Goal: Task Accomplishment & Management: Use online tool/utility

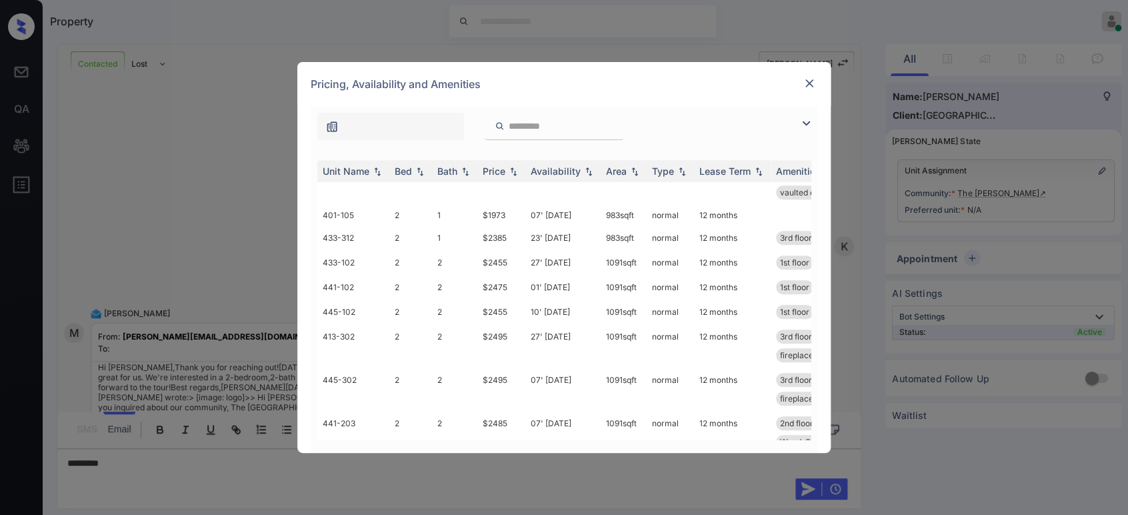
scroll to position [444, 0]
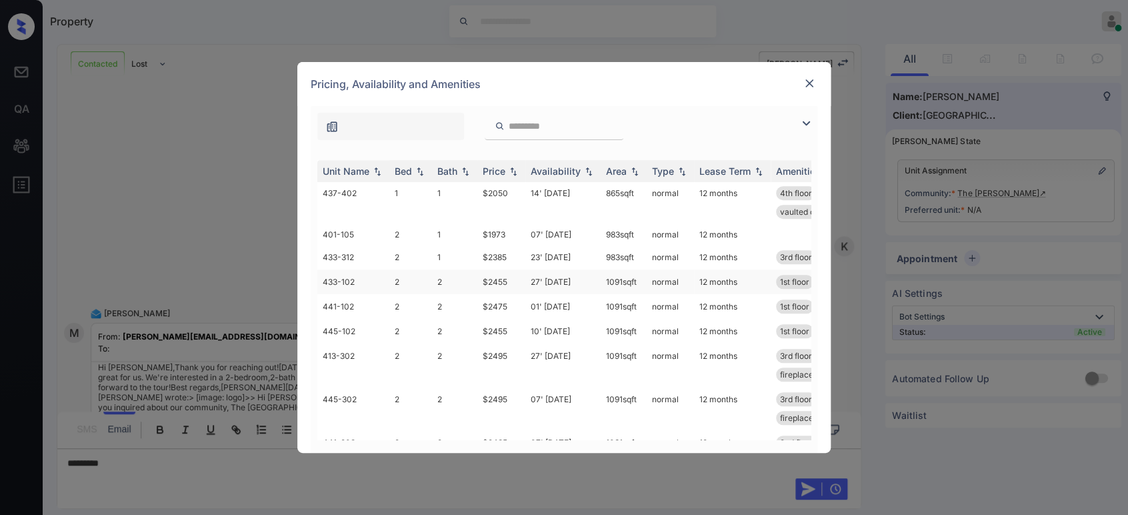
click at [499, 294] on td "$2455" at bounding box center [501, 281] width 48 height 25
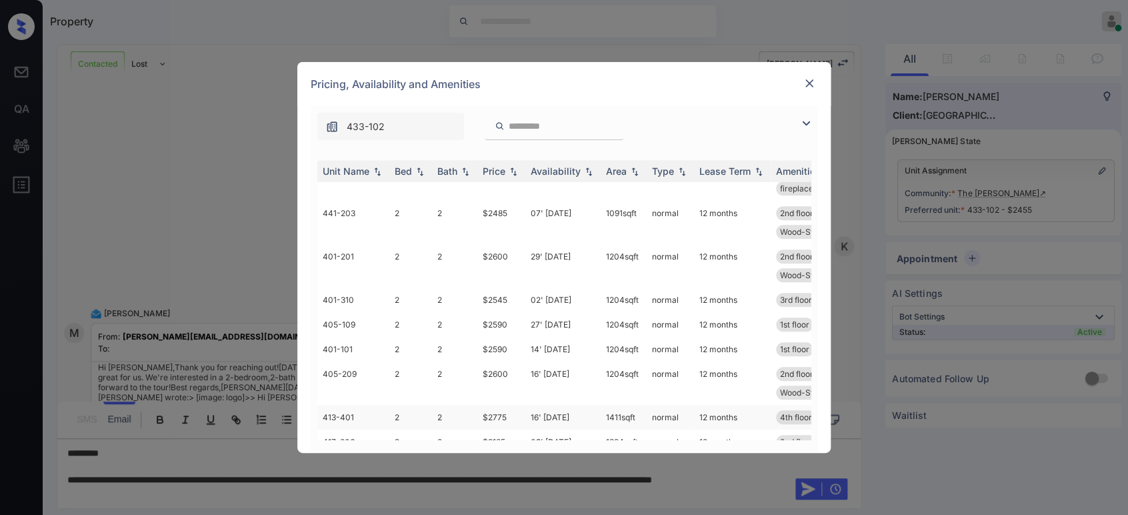
scroll to position [624, 0]
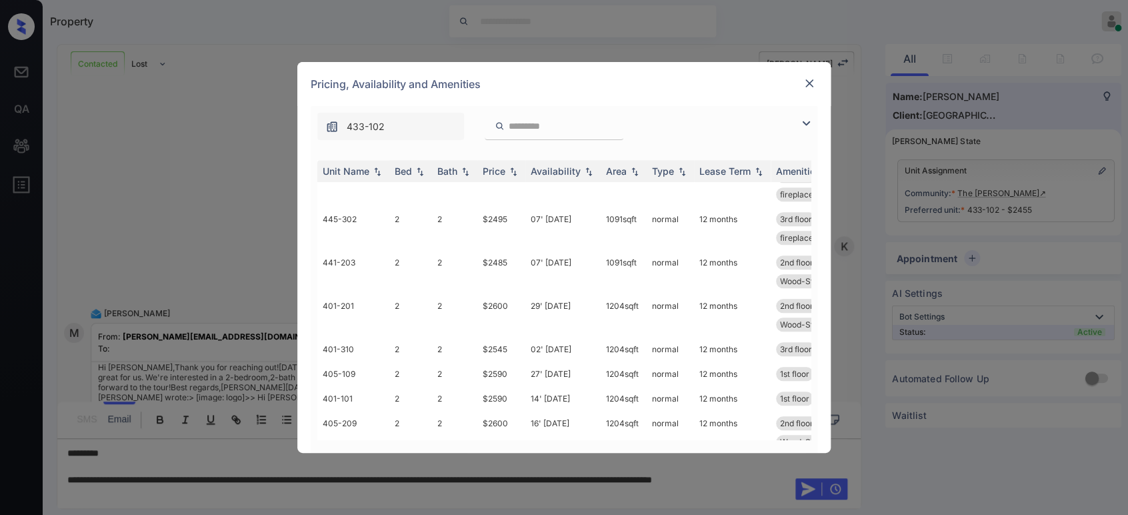
click at [807, 83] on img at bounding box center [808, 83] width 13 height 13
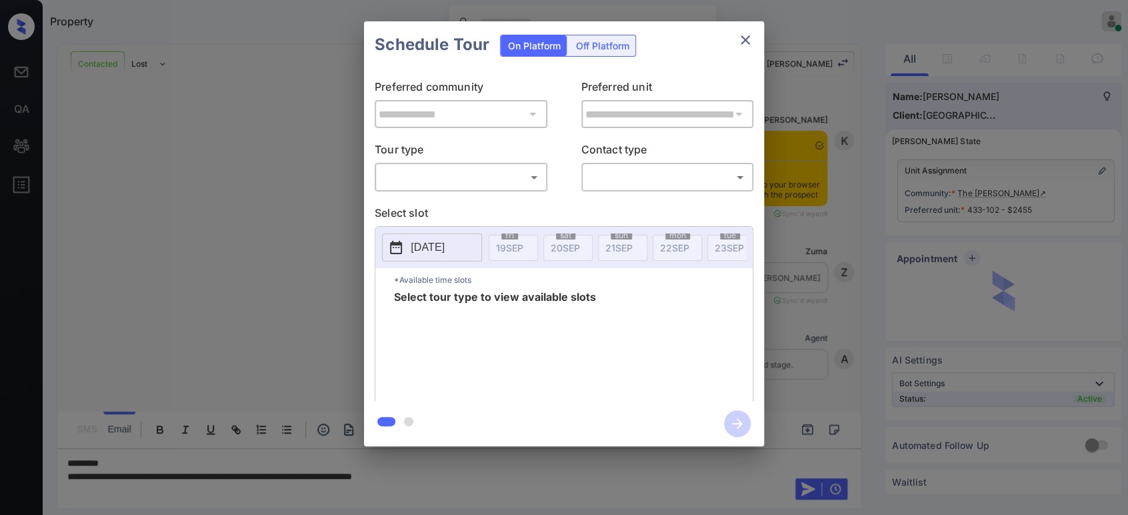
click at [485, 168] on body "Property Hope Jatap Online Set yourself offline Set yourself on break Profile S…" at bounding box center [564, 257] width 1128 height 515
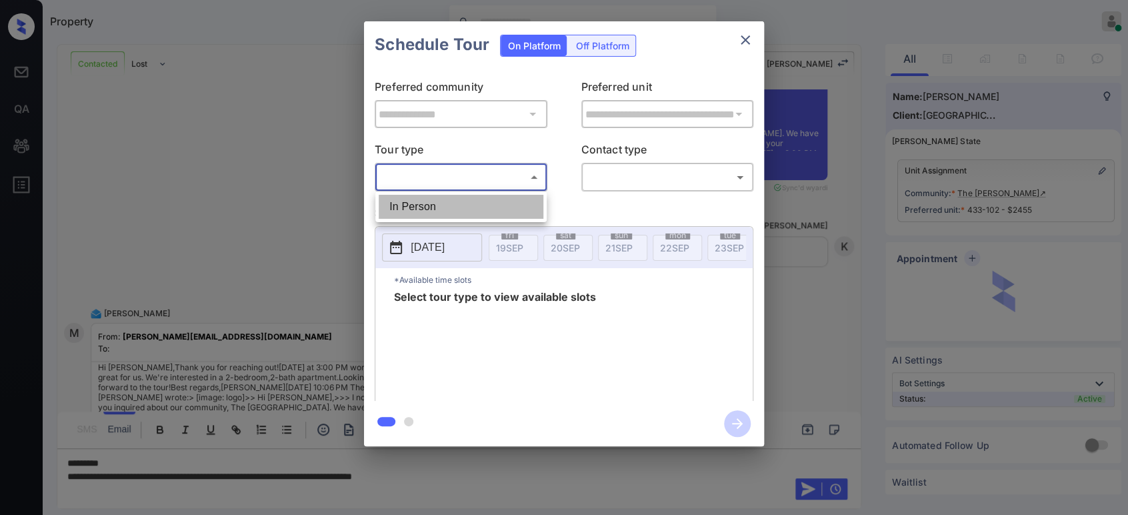
click at [468, 200] on li "In Person" at bounding box center [461, 207] width 165 height 24
type input "********"
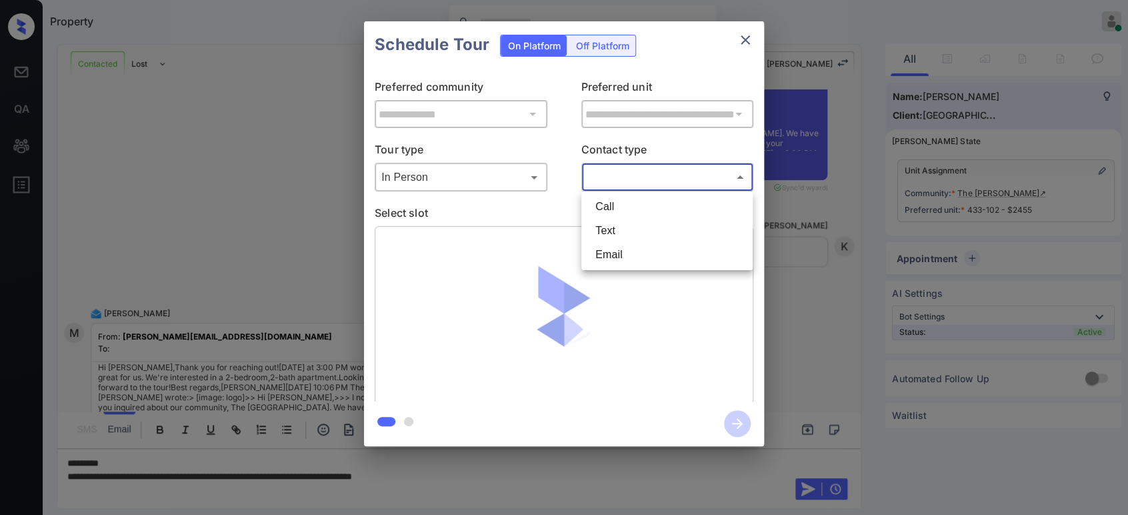
drag, startPoint x: 637, startPoint y: 169, endPoint x: 642, endPoint y: 209, distance: 40.3
click at [637, 176] on body "Property Hope Jatap Online Set yourself offline Set yourself on break Profile S…" at bounding box center [564, 257] width 1128 height 515
click at [635, 227] on li "Text" at bounding box center [667, 231] width 165 height 24
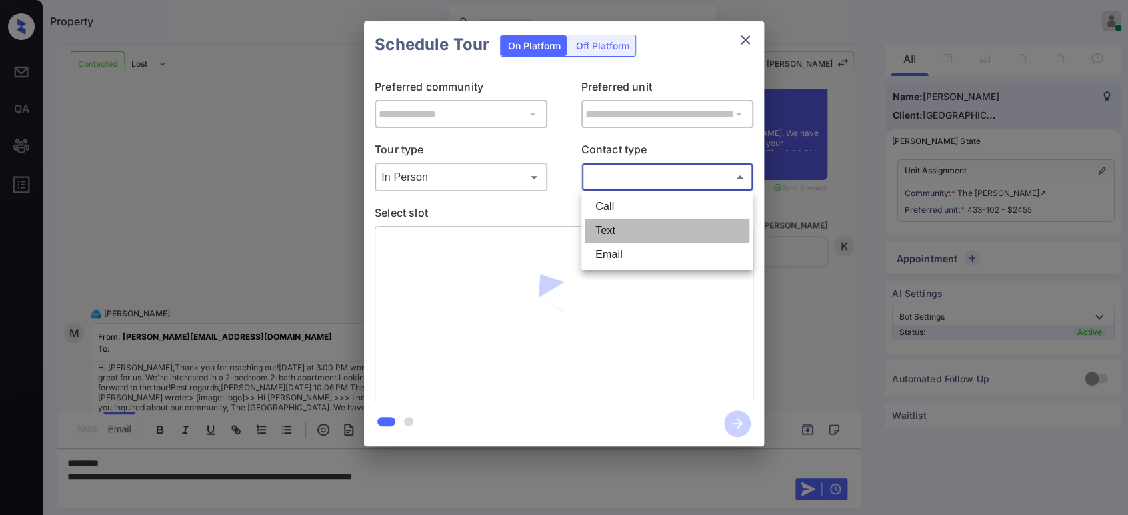
type input "****"
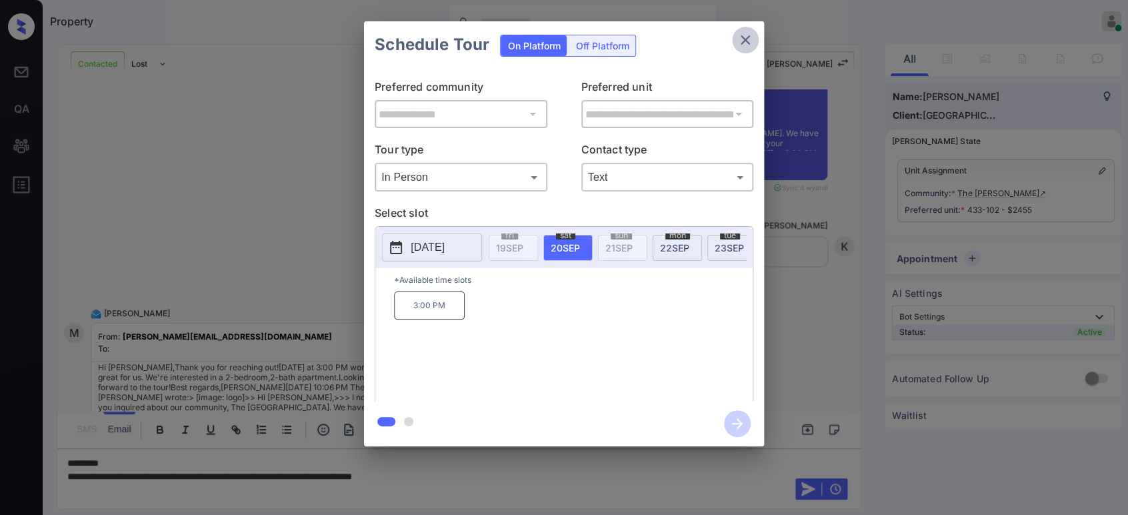
click at [750, 30] on button "close" at bounding box center [745, 40] width 27 height 27
